Goal: Entertainment & Leisure: Browse casually

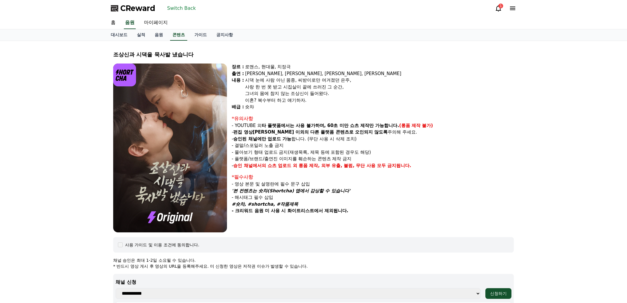
select select
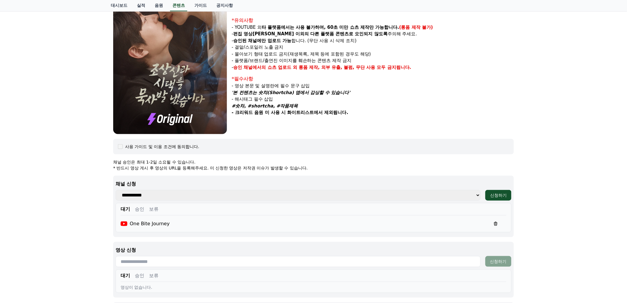
click at [167, 196] on select "**********" at bounding box center [298, 195] width 365 height 11
select select "**********"
click at [116, 190] on select "**********" at bounding box center [298, 195] width 365 height 11
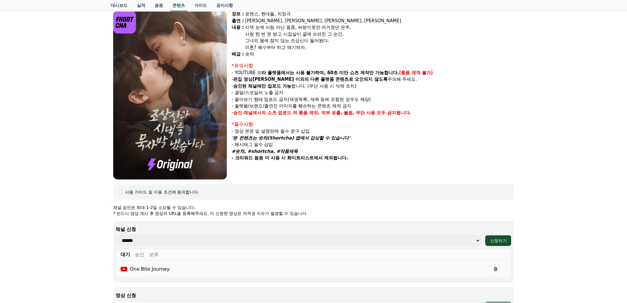
scroll to position [0, 0]
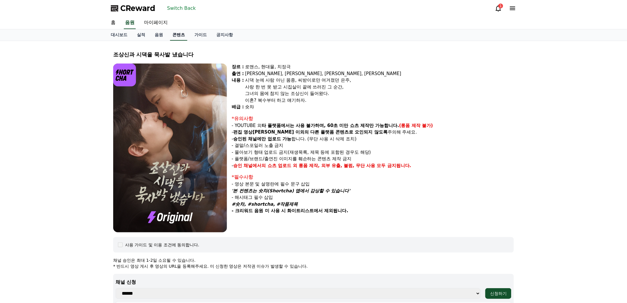
click at [183, 33] on link "콘텐츠" at bounding box center [178, 34] width 17 height 11
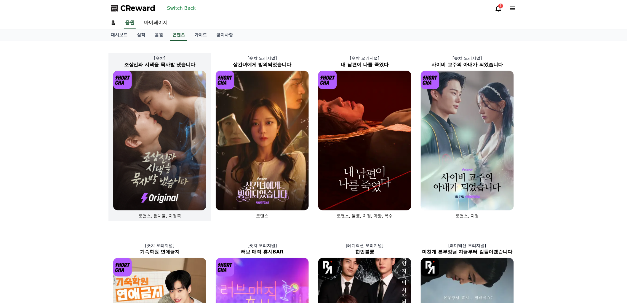
click at [168, 150] on img at bounding box center [159, 141] width 93 height 140
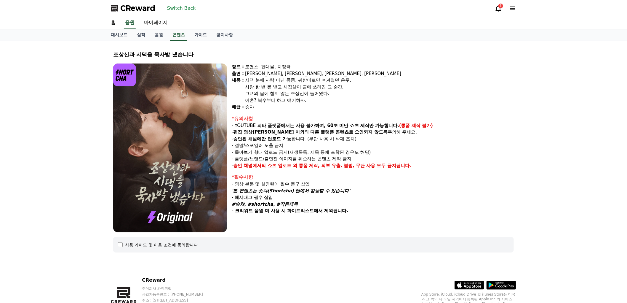
select select
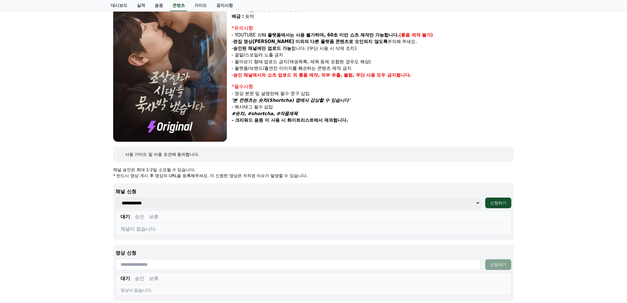
scroll to position [144, 0]
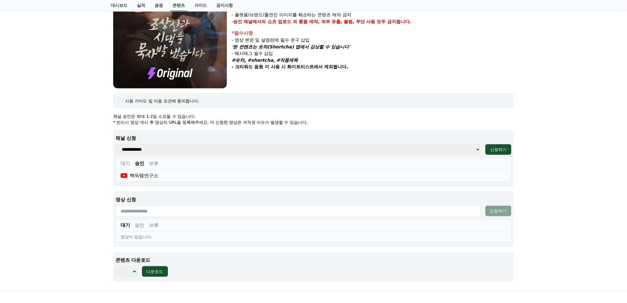
click at [125, 164] on button "대기" at bounding box center [125, 163] width 9 height 7
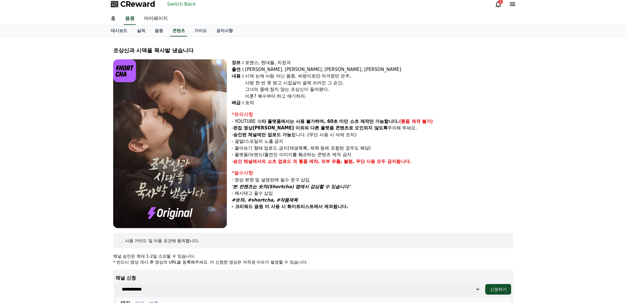
scroll to position [0, 0]
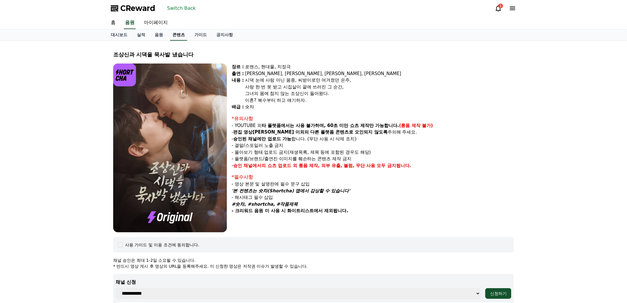
click at [179, 35] on link "콘텐츠" at bounding box center [178, 34] width 17 height 11
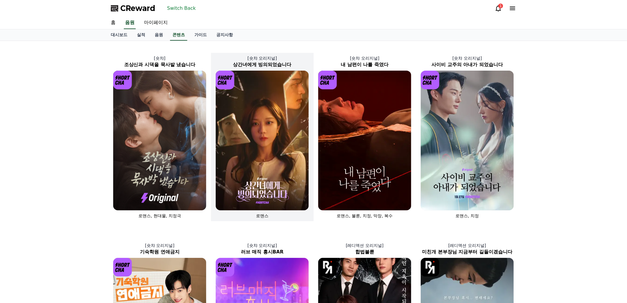
click at [259, 143] on img at bounding box center [262, 141] width 93 height 140
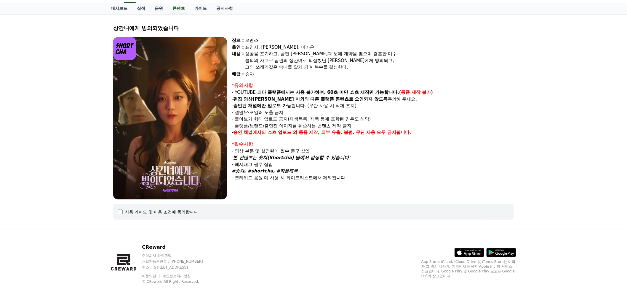
select select
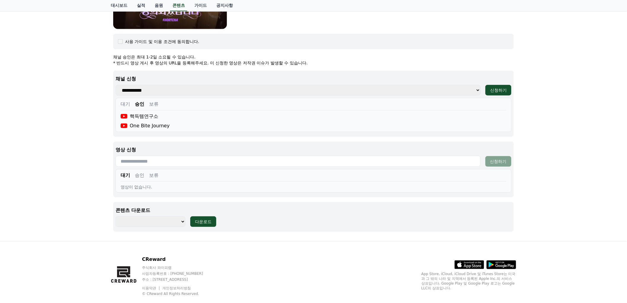
scroll to position [203, 0]
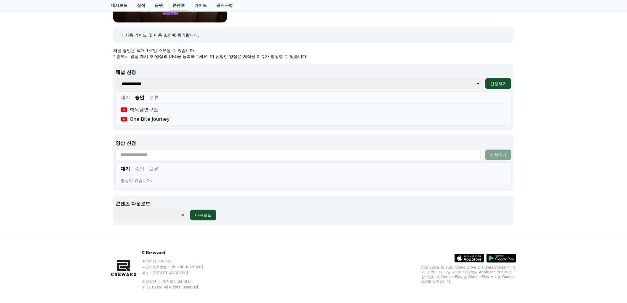
click at [507, 44] on div "상간녀에게 빙의되었습니다 장르 : 로맨스 출연 : 표영서, 권혁현, 이가은 내용 : 성공을 포기하고, 남편 수혁과 노예 계약을 맺으며 결혼한 …" at bounding box center [314, 36] width 406 height 387
